Goal: Navigation & Orientation: Find specific page/section

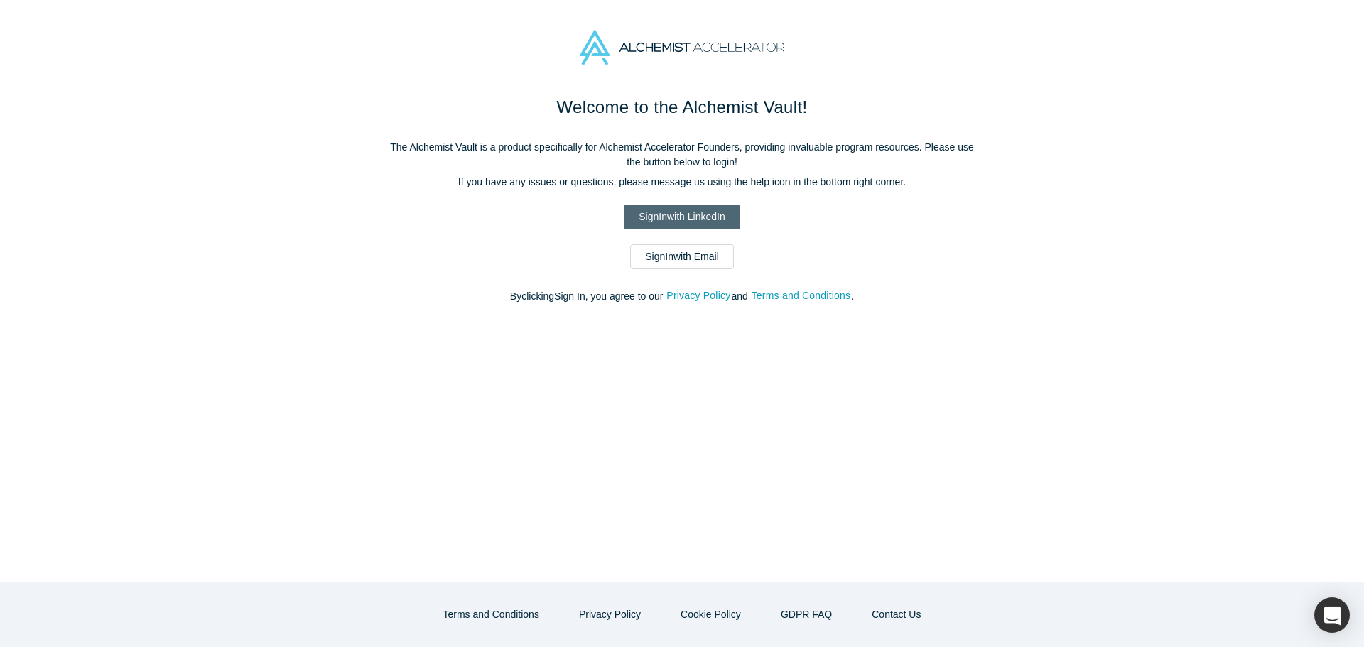
click at [659, 221] on link "Sign In with LinkedIn" at bounding box center [682, 217] width 116 height 25
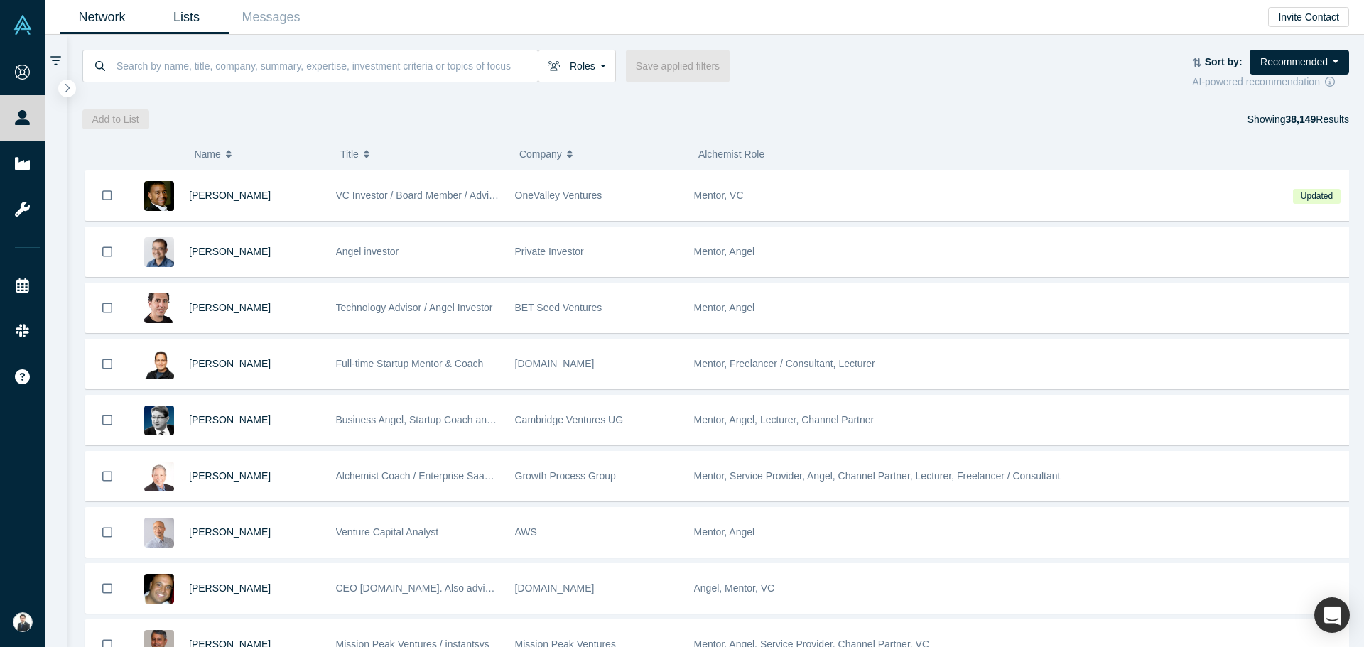
click at [202, 23] on link "Lists" at bounding box center [186, 17] width 85 height 33
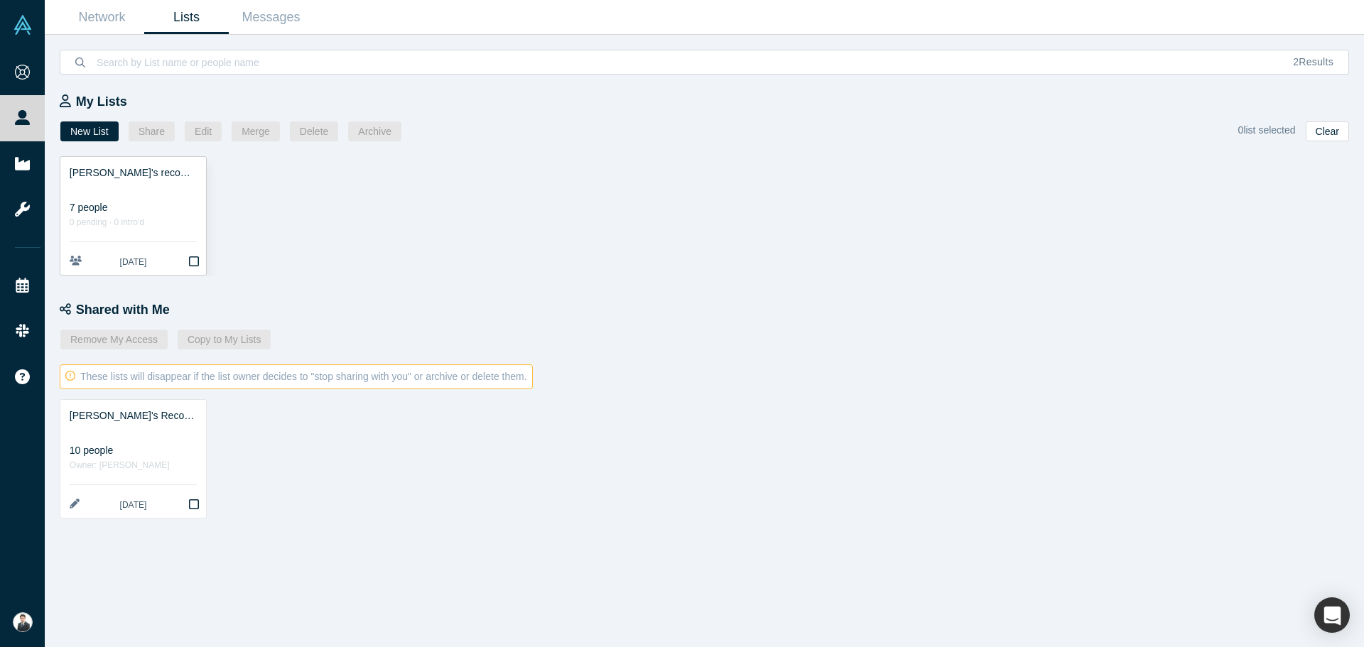
click at [157, 204] on div "7 people" at bounding box center [133, 207] width 127 height 15
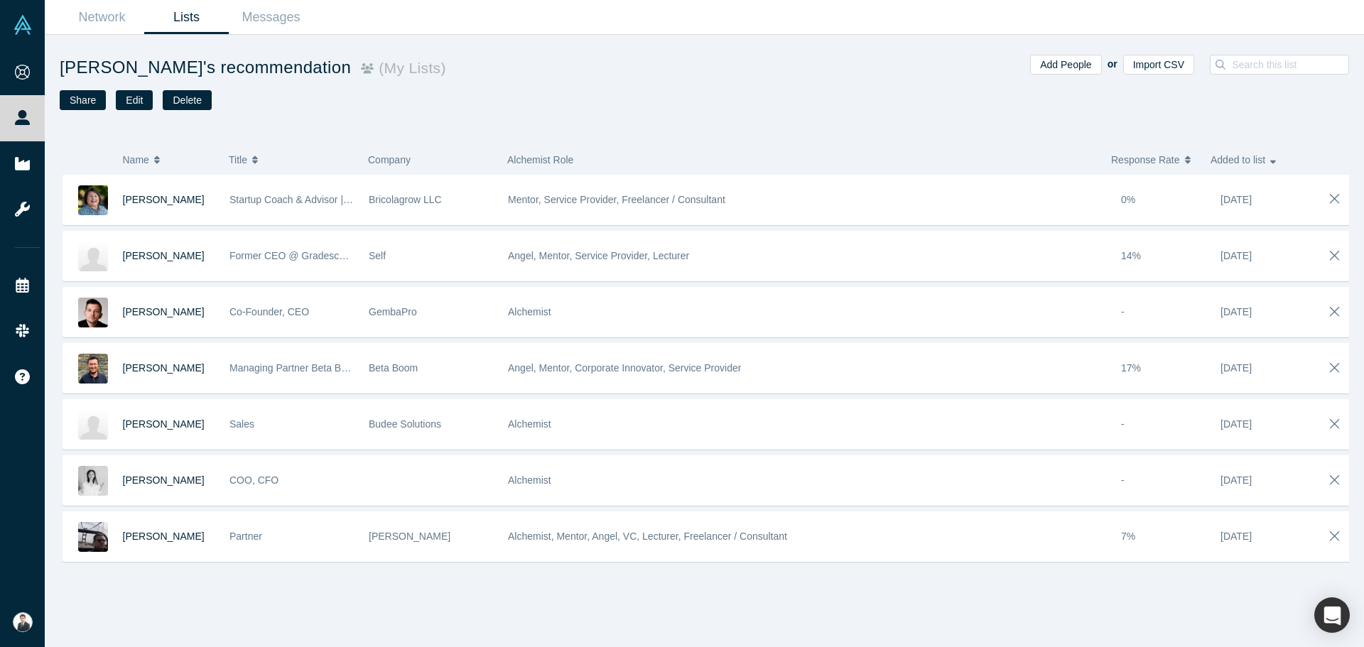
click at [205, 14] on link "Lists" at bounding box center [186, 17] width 85 height 33
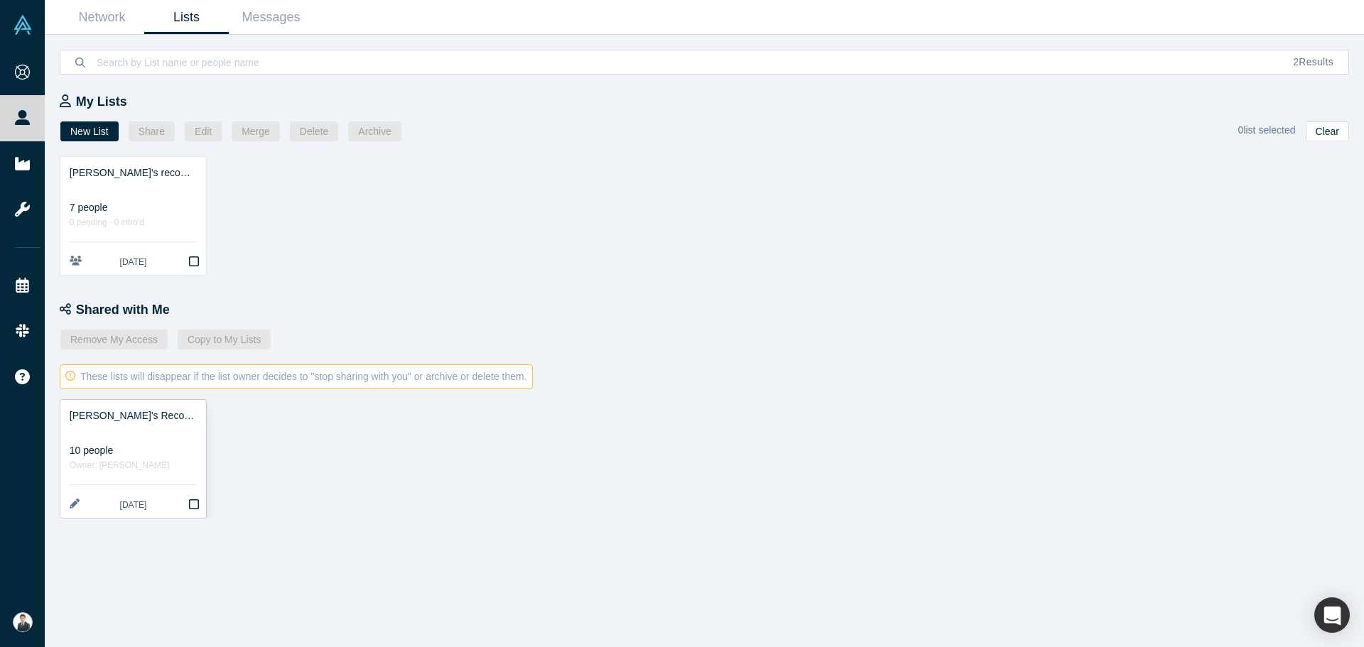
click at [148, 438] on div at bounding box center [133, 431] width 127 height 15
